Goal: Use online tool/utility: Use online tool/utility

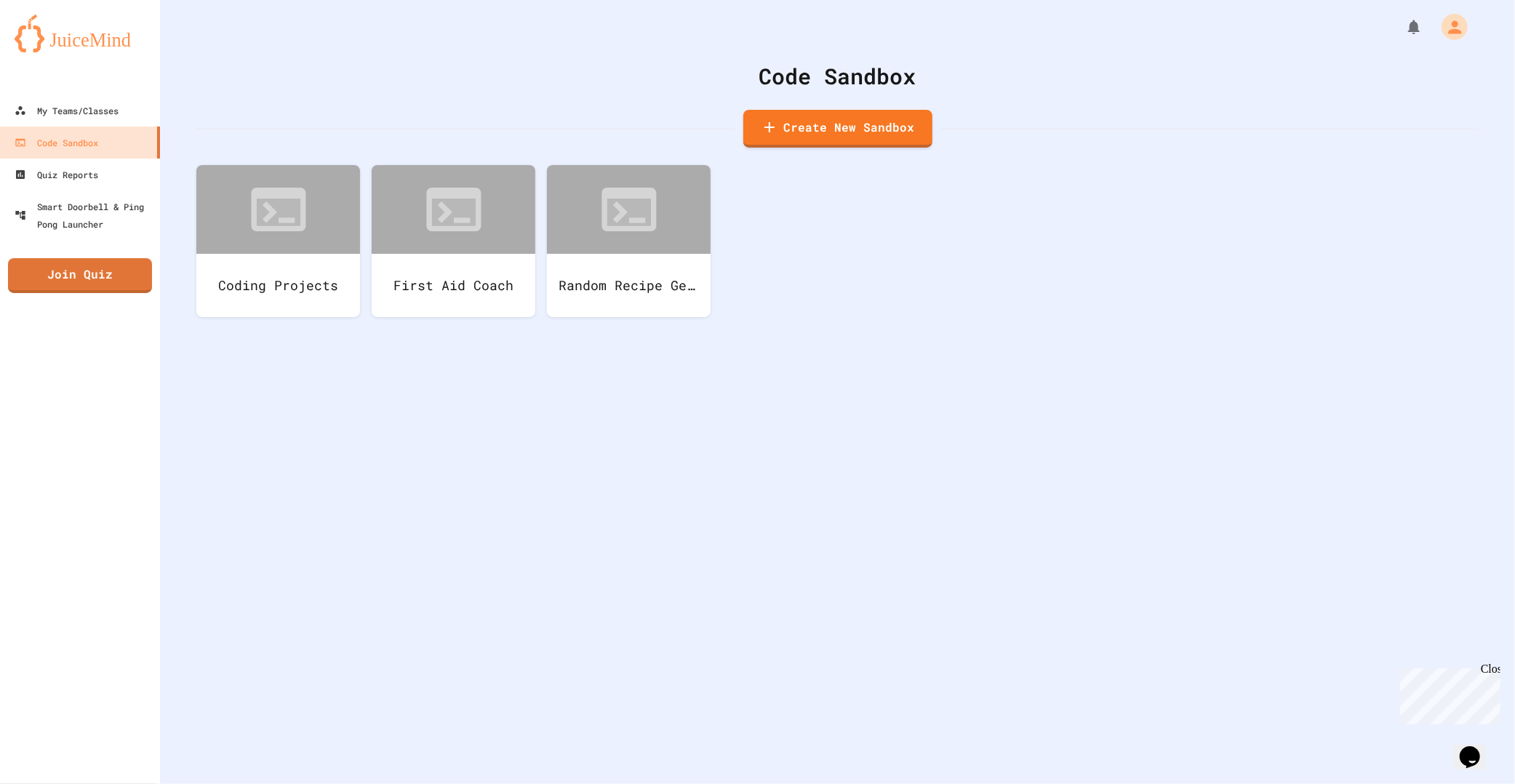
click at [718, 240] on div "Coding Projects First Aid Coach Random Recipe Generator" at bounding box center [837, 252] width 1282 height 175
click at [758, 241] on div "Coding Projects First Aid Coach Random Recipe Generator" at bounding box center [837, 252] width 1282 height 175
click at [721, 231] on div "Coding Projects First Aid Coach Random Recipe Generator" at bounding box center [837, 252] width 1282 height 175
click at [1198, 373] on div "Code Sandbox Create New Sandbox Coding Projects First Aid Coach Random Recipe G…" at bounding box center [837, 392] width 1355 height 784
click at [292, 234] on icon at bounding box center [278, 205] width 67 height 67
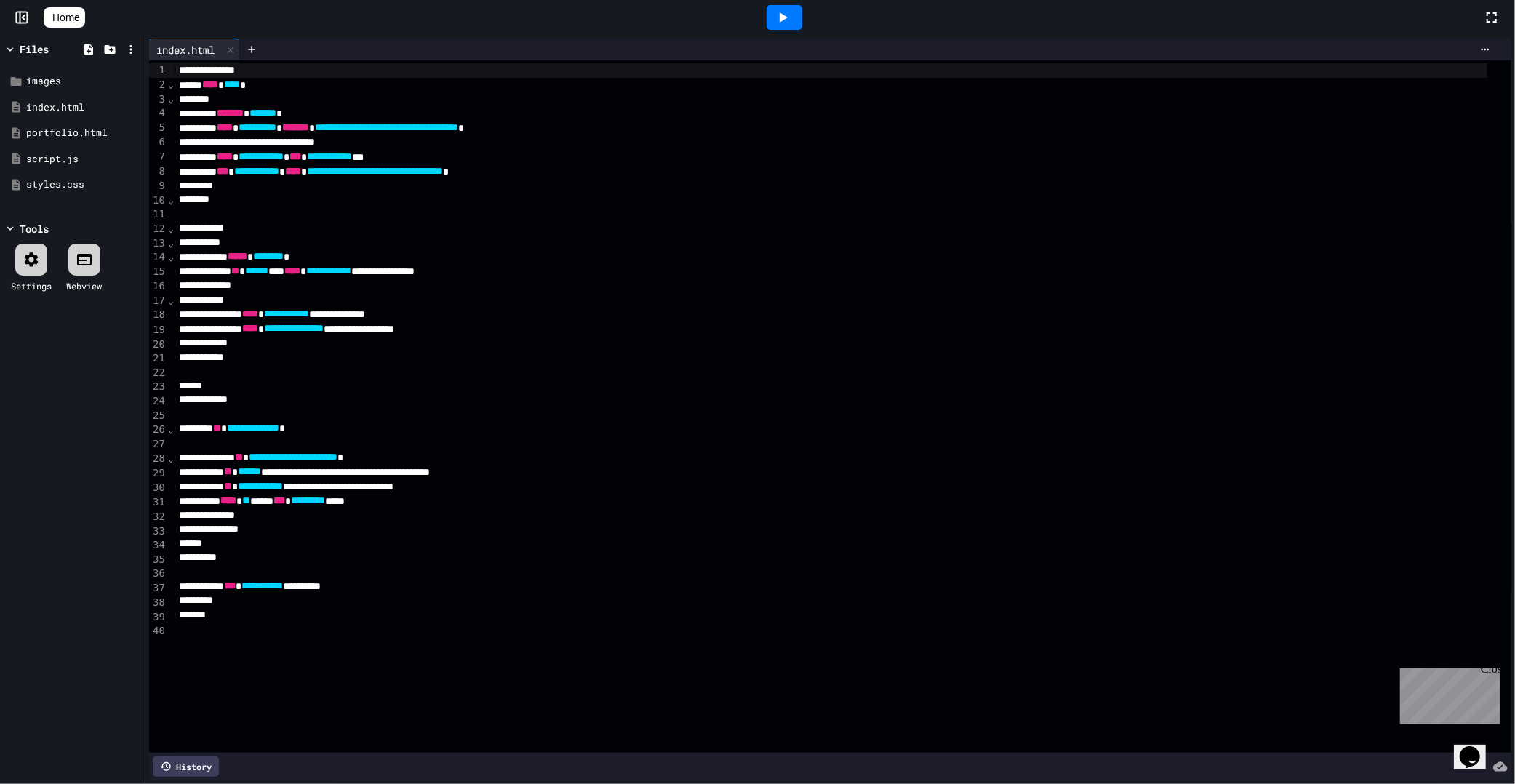
click at [796, 5] on div at bounding box center [784, 17] width 36 height 25
